Goal: Information Seeking & Learning: Learn about a topic

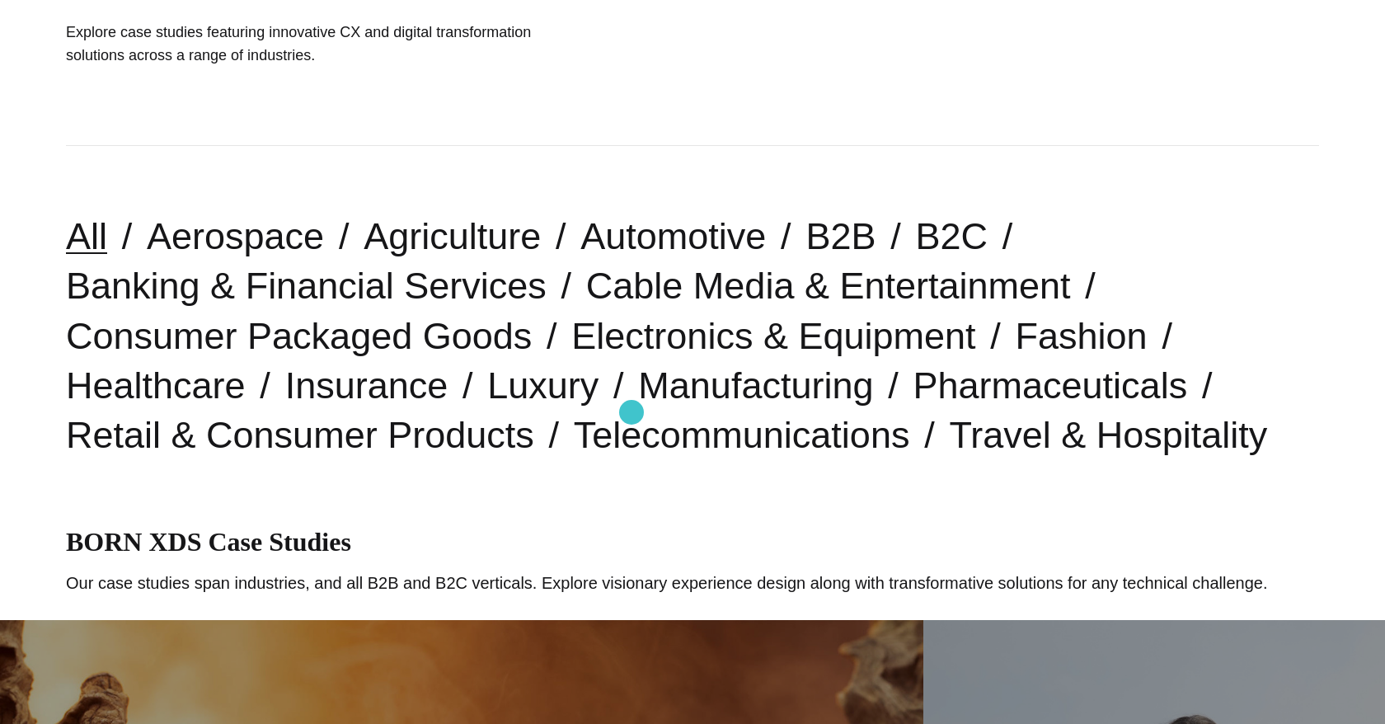
scroll to position [295, 0]
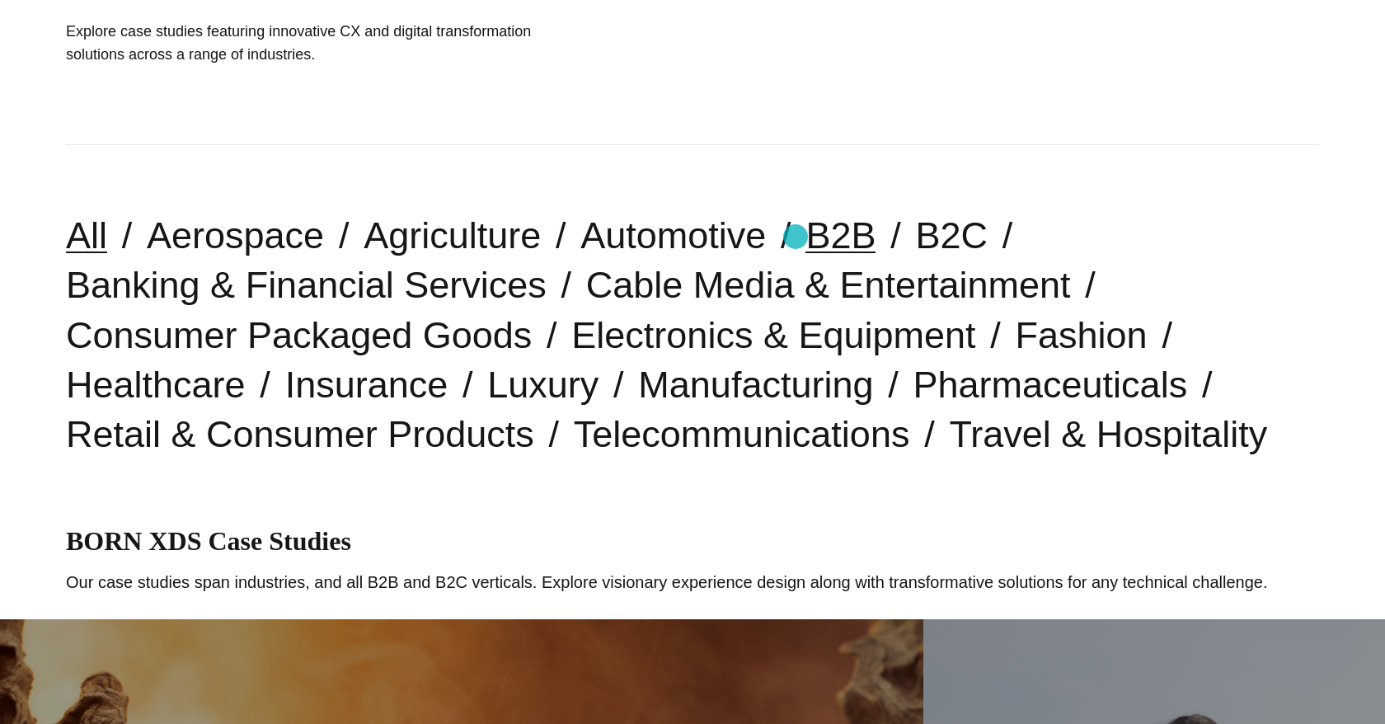
click at [805, 237] on link "B2B" at bounding box center [840, 235] width 70 height 42
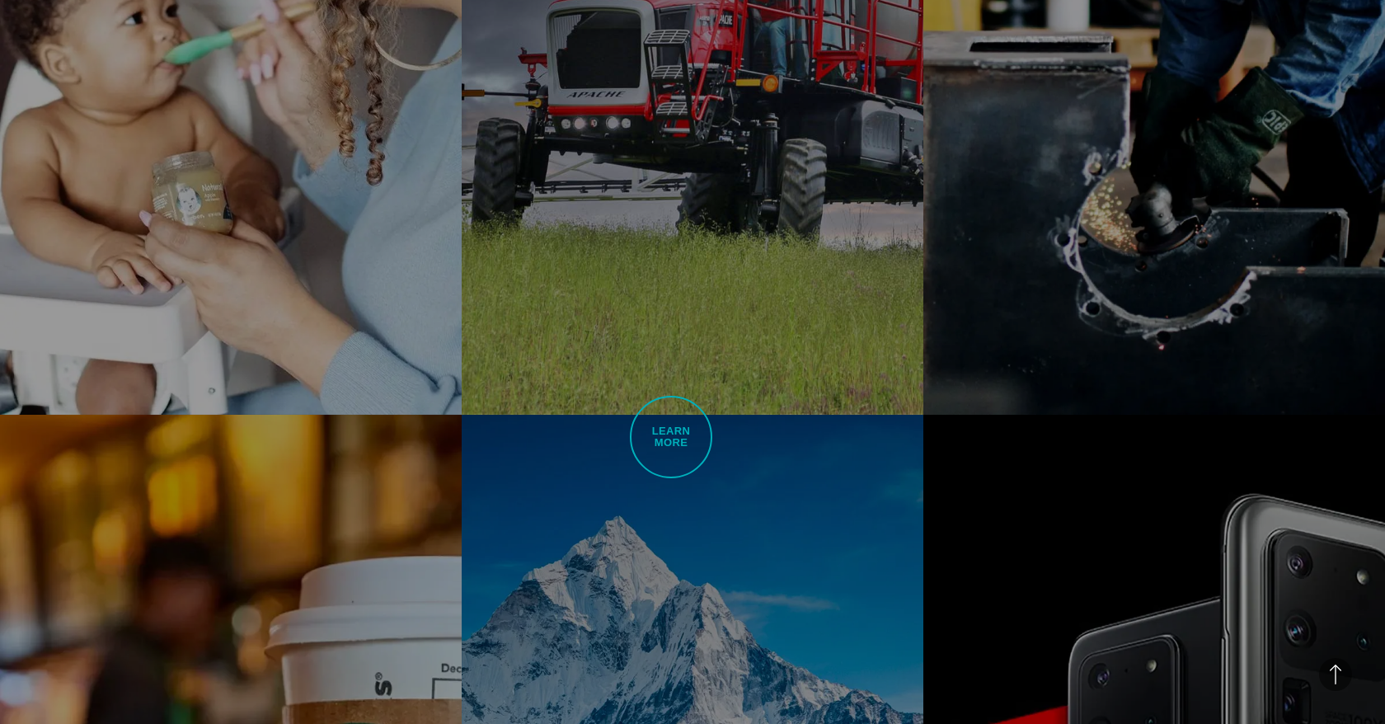
scroll to position [1238, 0]
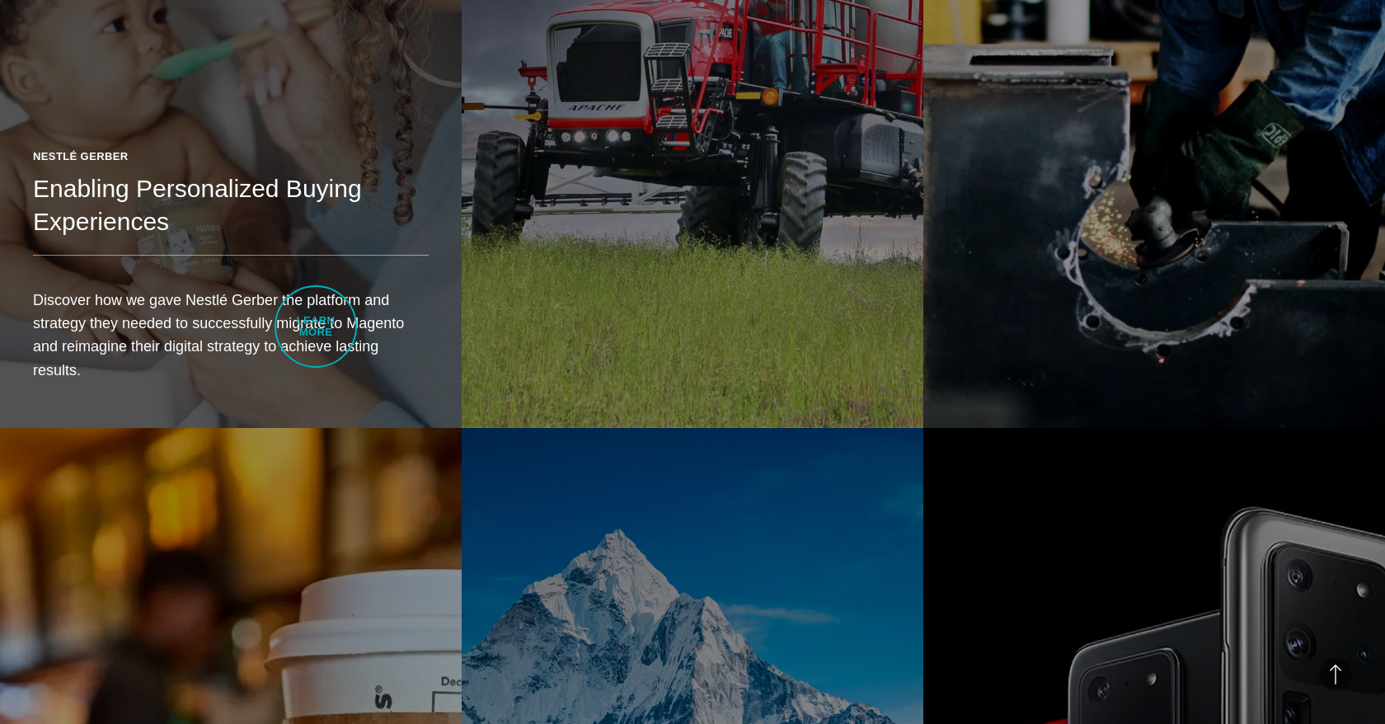
click at [316, 256] on header "Nestlé Gerber Enabling Personalized Buying Experiences" at bounding box center [231, 201] width 396 height 107
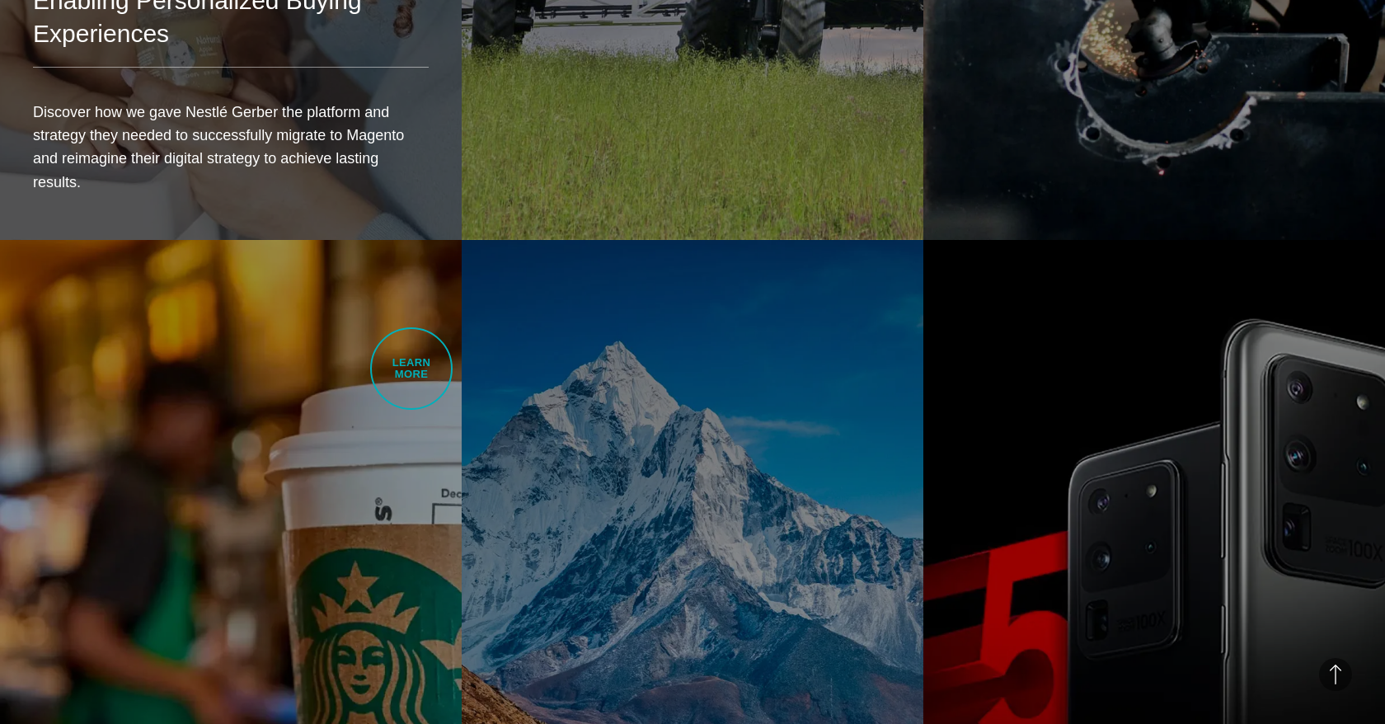
scroll to position [1463, 0]
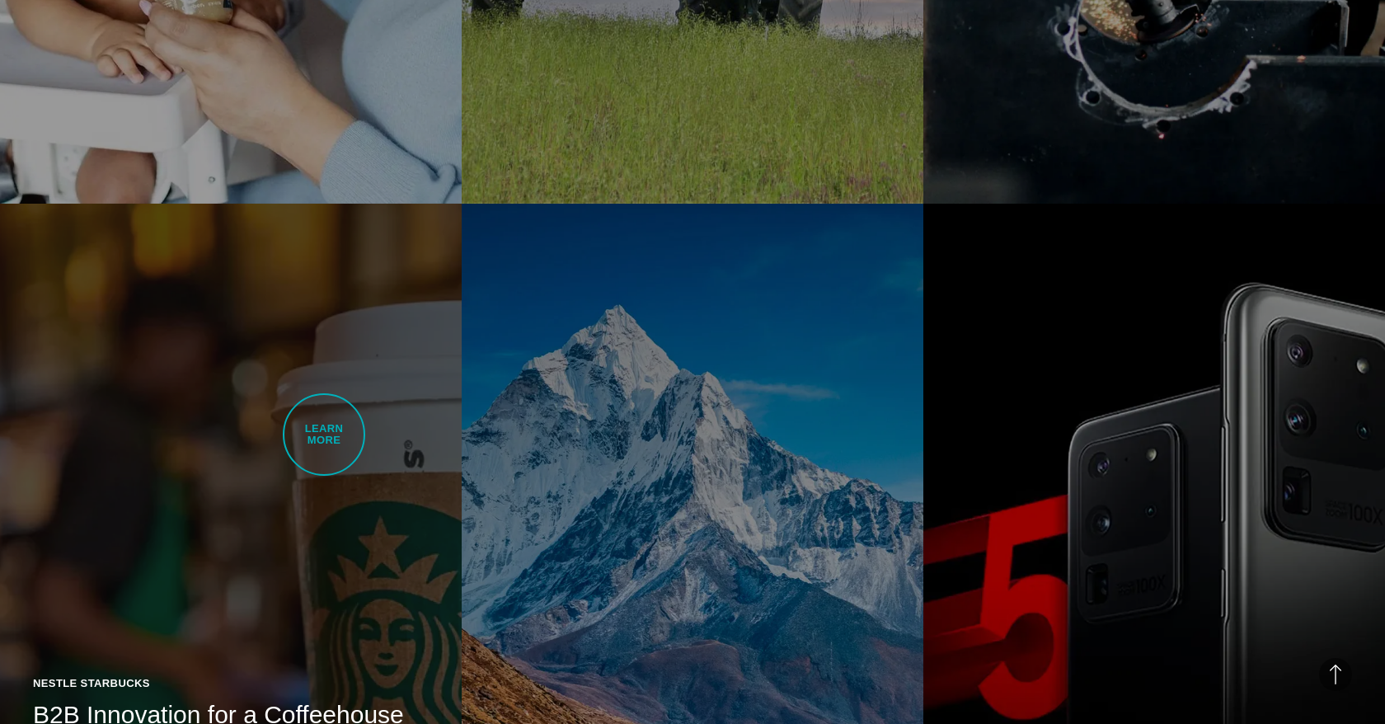
click at [324, 434] on link "Nestle Starbucks B2B Innovation for a Coffeehouse Giant An indomitable househol…" at bounding box center [231, 567] width 462 height 727
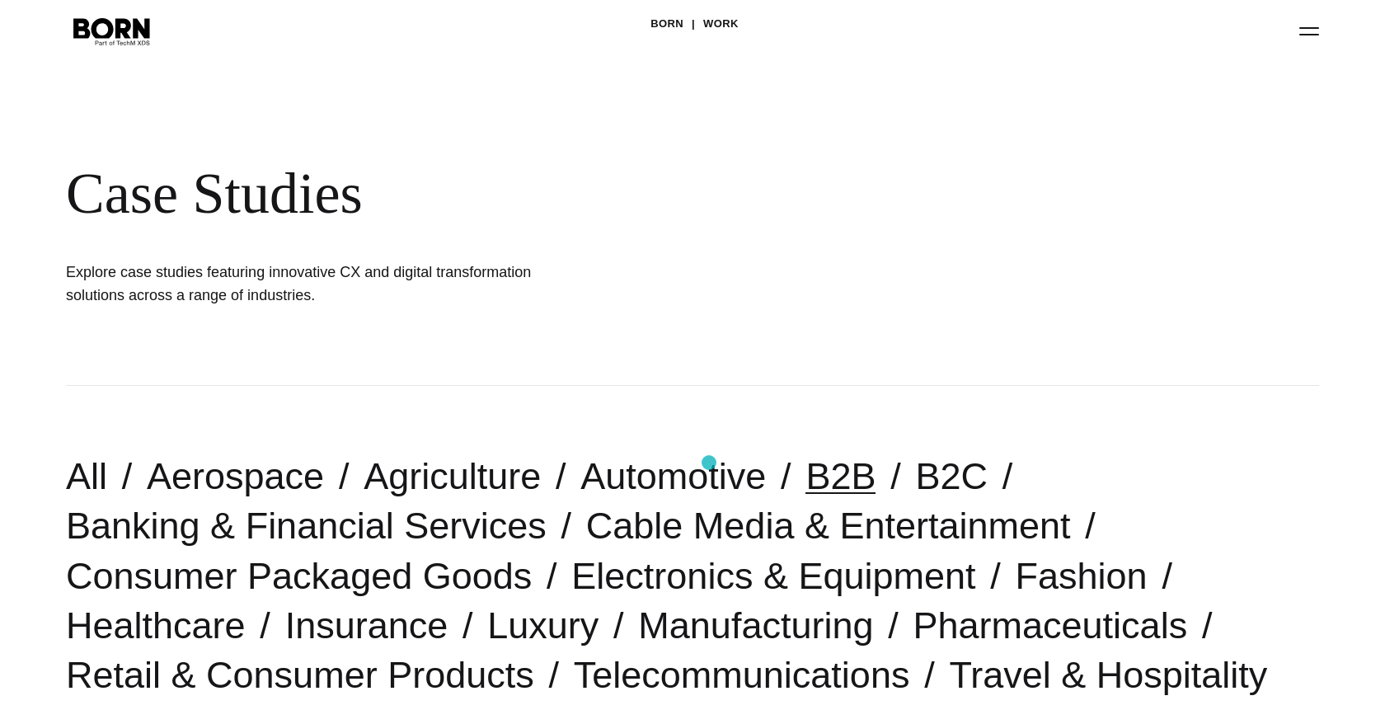
scroll to position [0, 0]
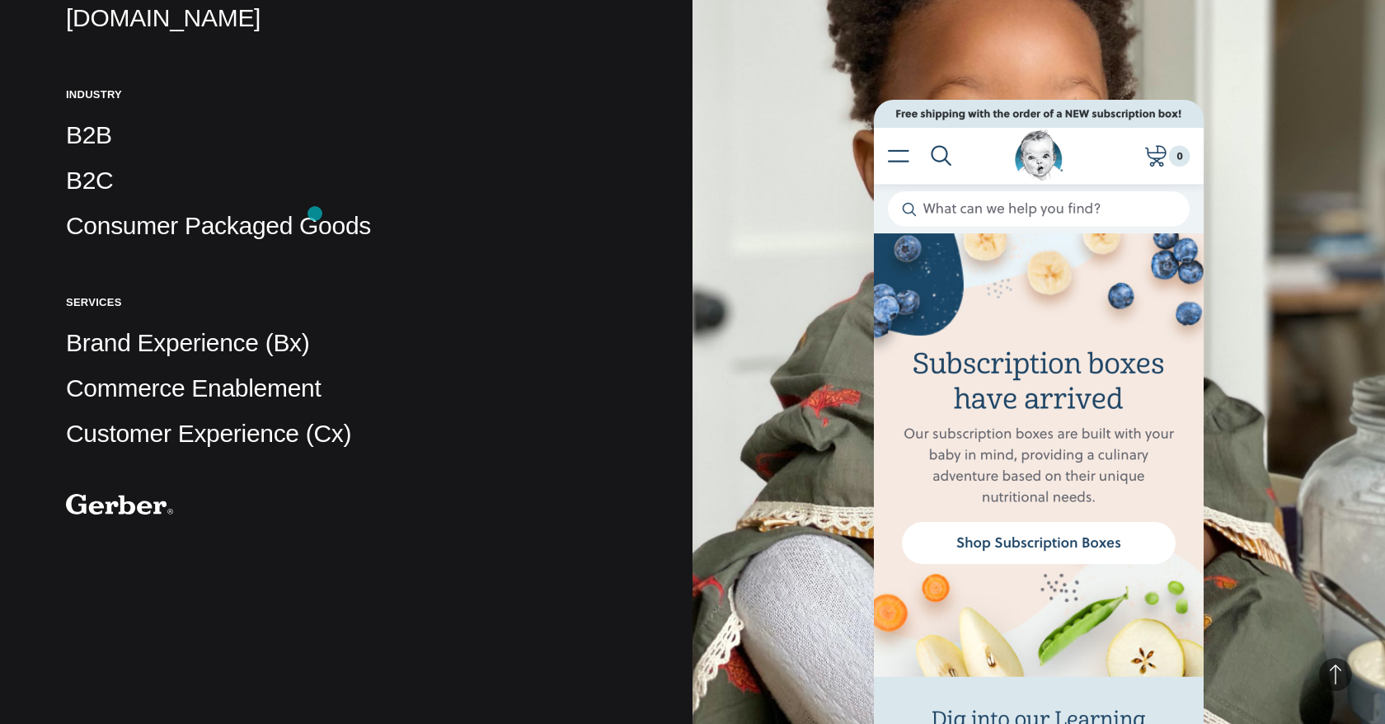
scroll to position [484, 0]
